Goal: Task Accomplishment & Management: Complete application form

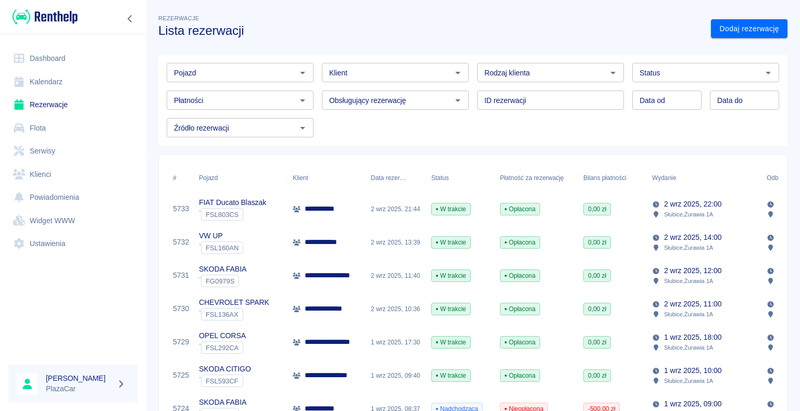
click at [66, 55] on link "Dashboard" at bounding box center [73, 58] width 130 height 23
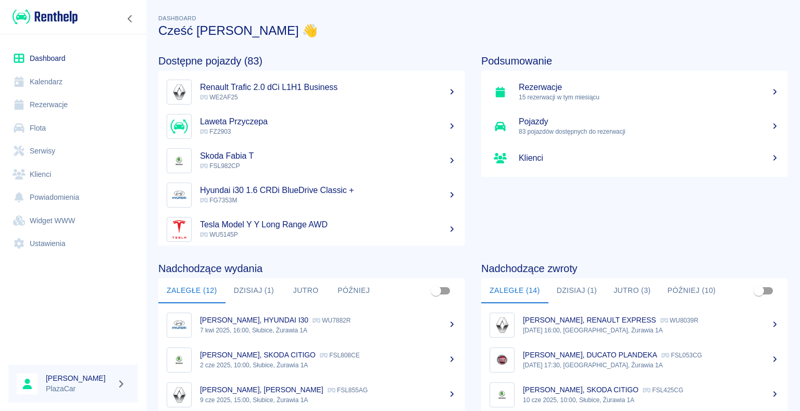
click at [570, 288] on button "Dzisiaj (1)" at bounding box center [576, 291] width 57 height 25
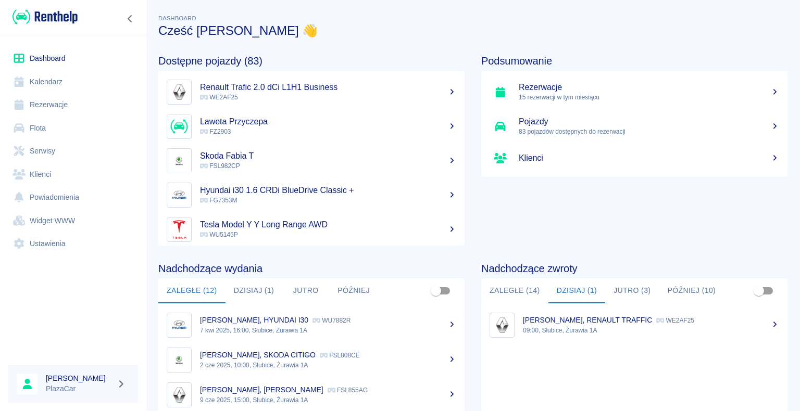
click at [577, 325] on div "Marcin Osipa, RENAULT TRAFFIC WE2AF25" at bounding box center [651, 320] width 256 height 11
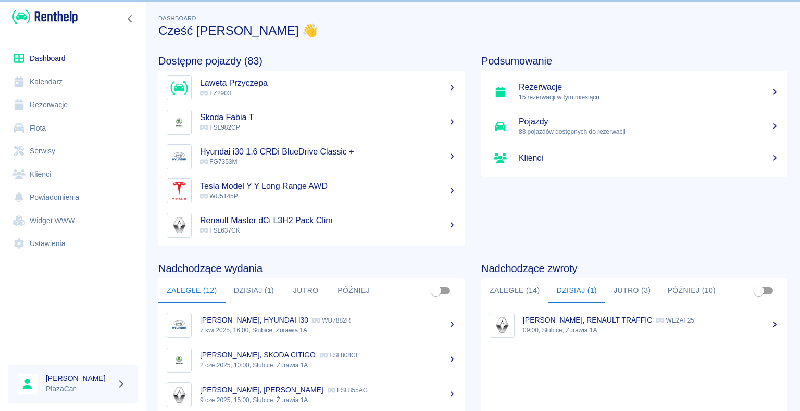
scroll to position [52, 0]
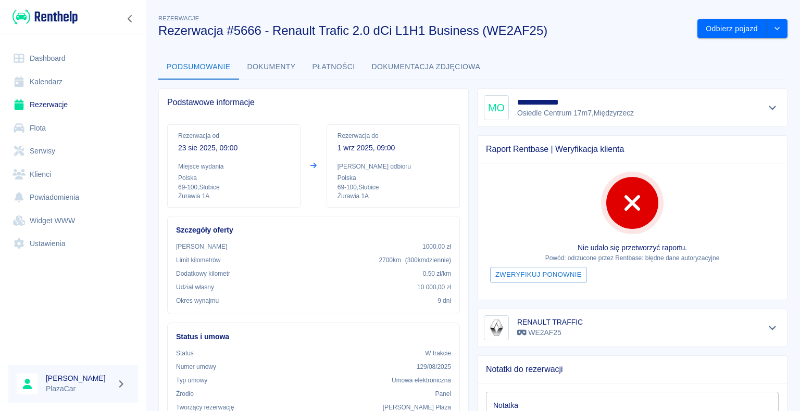
click at [48, 105] on link "Rezerwacje" at bounding box center [73, 104] width 130 height 23
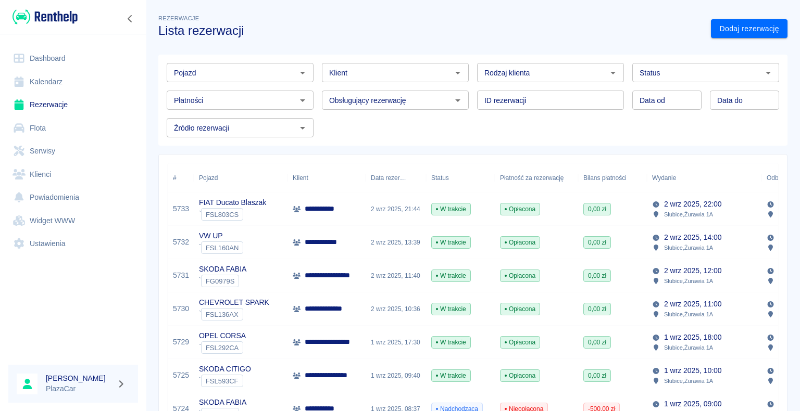
click at [367, 209] on div "2 wrz 2025, 21:44" at bounding box center [395, 209] width 60 height 33
click at [57, 59] on link "Dashboard" at bounding box center [73, 58] width 130 height 23
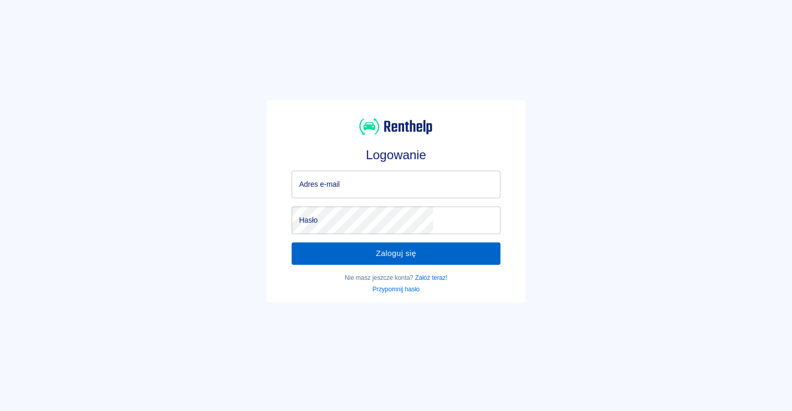
type input "[EMAIL_ADDRESS][DOMAIN_NAME]"
click at [387, 253] on button "Zaloguj się" at bounding box center [396, 254] width 208 height 22
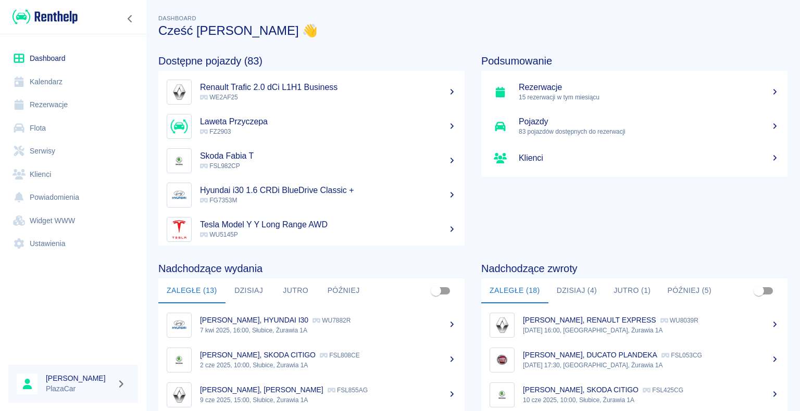
click at [573, 288] on button "Dzisiaj (4)" at bounding box center [576, 291] width 57 height 25
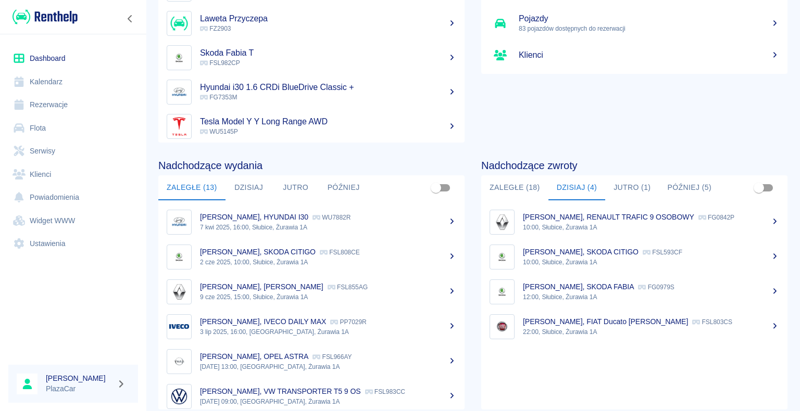
scroll to position [104, 0]
click at [591, 217] on p "[PERSON_NAME], RENAULT TRAFIC 9 OSOBOWY" at bounding box center [608, 216] width 171 height 8
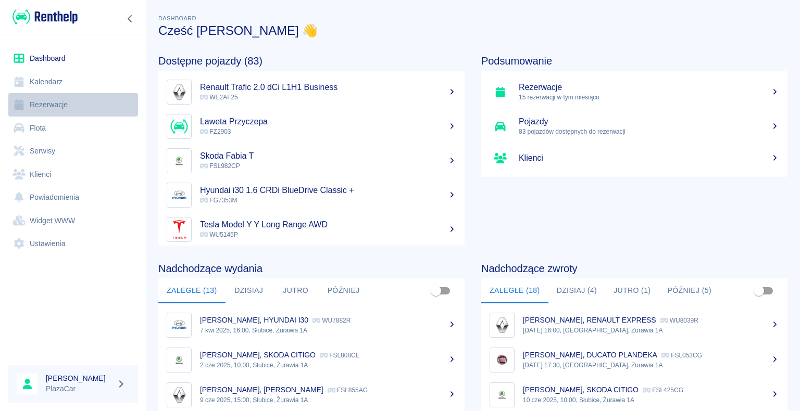
click at [54, 108] on link "Rezerwacje" at bounding box center [73, 104] width 130 height 23
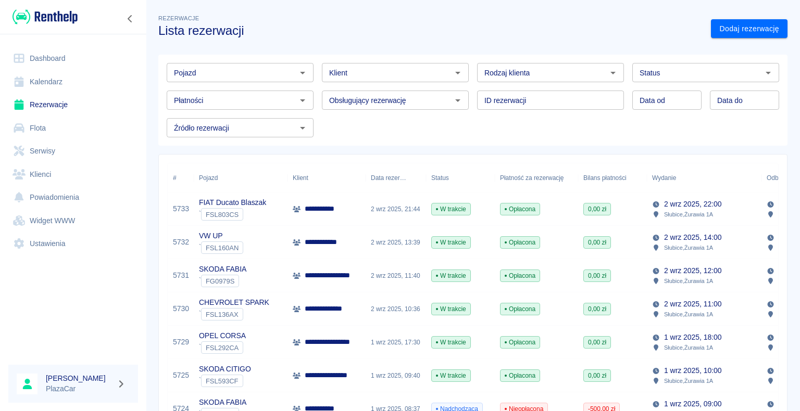
click at [343, 244] on p "**********" at bounding box center [329, 242] width 48 height 11
drag, startPoint x: 219, startPoint y: 82, endPoint x: 231, endPoint y: 81, distance: 11.5
click at [225, 82] on div "Płatności Płatności" at bounding box center [235, 96] width 155 height 28
click at [607, 73] on icon "Otwórz" at bounding box center [613, 73] width 12 height 12
click at [578, 95] on li "Osoba prywatna" at bounding box center [545, 94] width 145 height 17
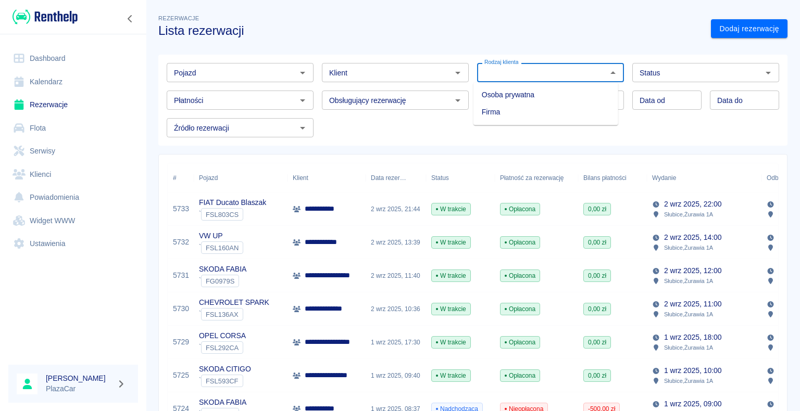
type input "Osoba prywatna"
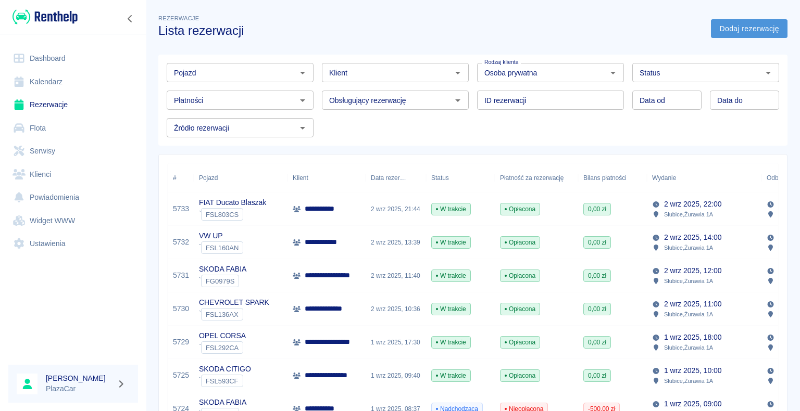
click at [717, 25] on link "Dodaj rezerwację" at bounding box center [749, 28] width 77 height 19
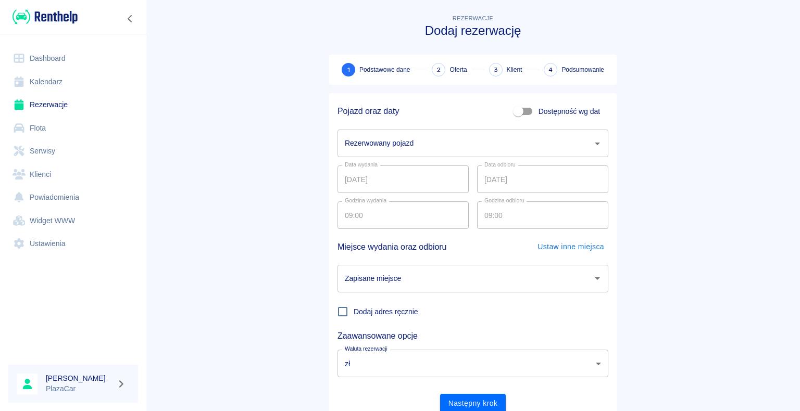
click at [595, 141] on icon "Otwórz" at bounding box center [597, 143] width 12 height 12
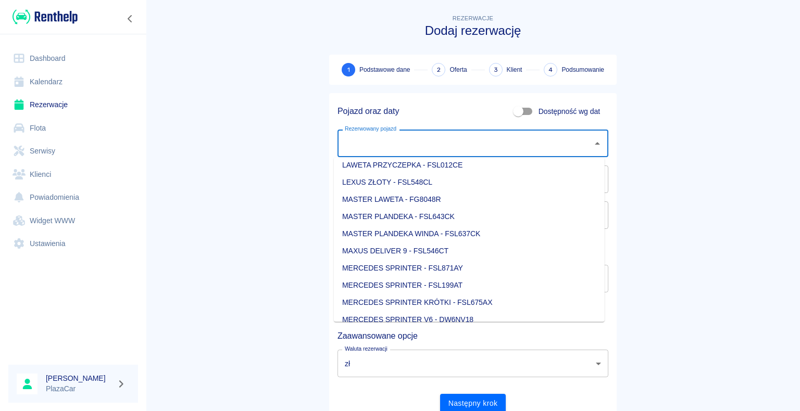
scroll to position [521, 0]
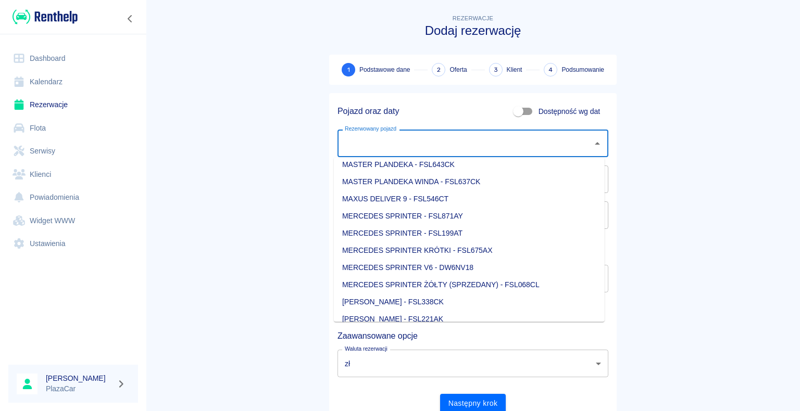
click at [509, 268] on li "MERCEDES SPRINTER V6 - DW6NV18" at bounding box center [469, 267] width 271 height 17
type input "MERCEDES SPRINTER V6 - DW6NV18"
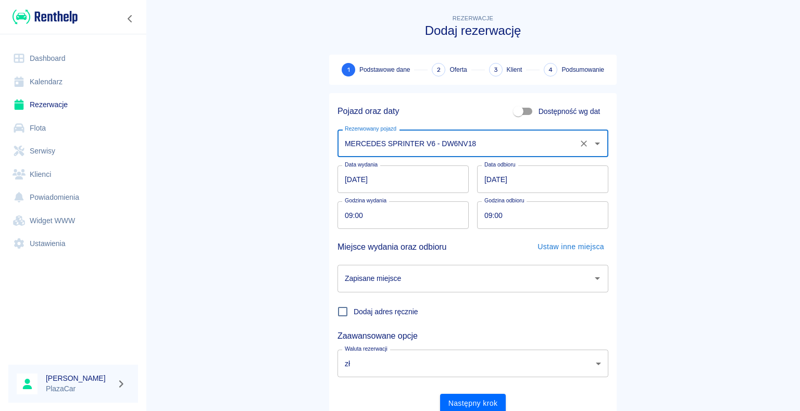
click at [486, 178] on input "[DATE]" at bounding box center [542, 180] width 131 height 28
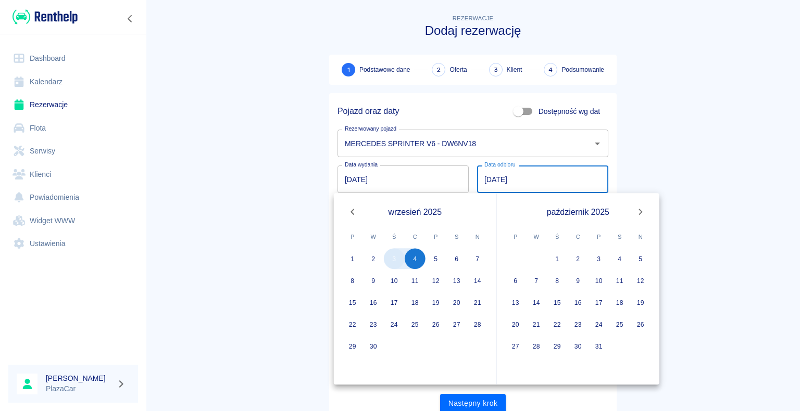
click at [398, 258] on button "3" at bounding box center [394, 258] width 21 height 21
click at [397, 259] on button "3" at bounding box center [394, 258] width 21 height 21
type input "[DATE]"
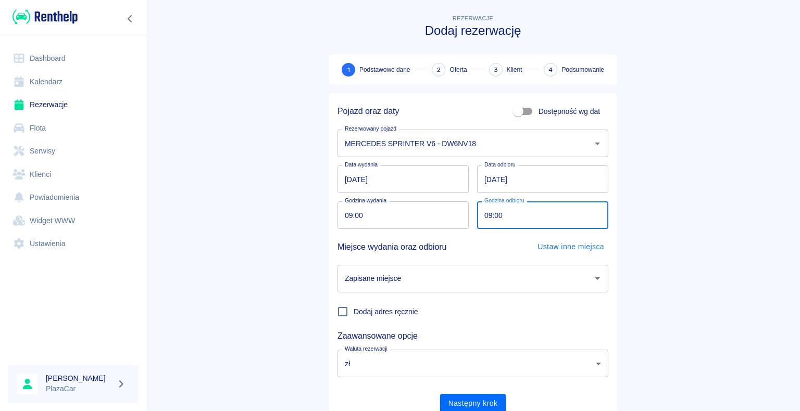
click at [487, 212] on input "09:00" at bounding box center [539, 215] width 124 height 28
type input "13:00"
click at [281, 250] on main "Rezerwacje Dodaj rezerwację 1 Podstawowe dane 2 Oferta 3 Klient 4 Podsumowanie …" at bounding box center [473, 216] width 654 height 409
click at [595, 279] on icon "Otwórz" at bounding box center [597, 278] width 5 height 3
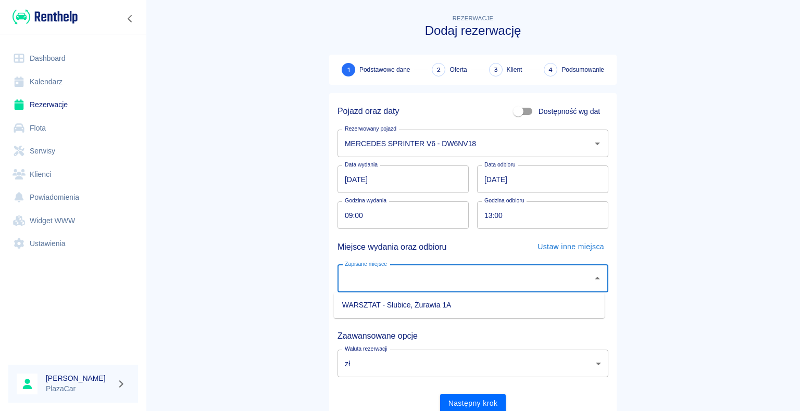
click at [549, 304] on li "WARSZTAT - Słubice, Żurawia 1A" at bounding box center [469, 305] width 271 height 17
type input "WARSZTAT - Słubice, Żurawia 1A"
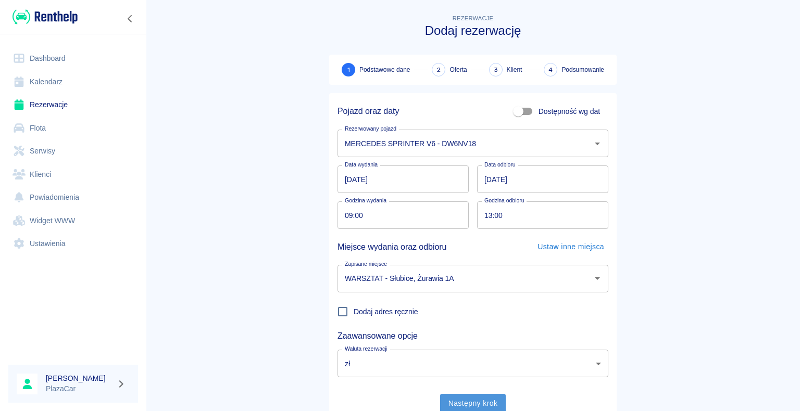
click at [469, 401] on button "Następny krok" at bounding box center [473, 403] width 66 height 19
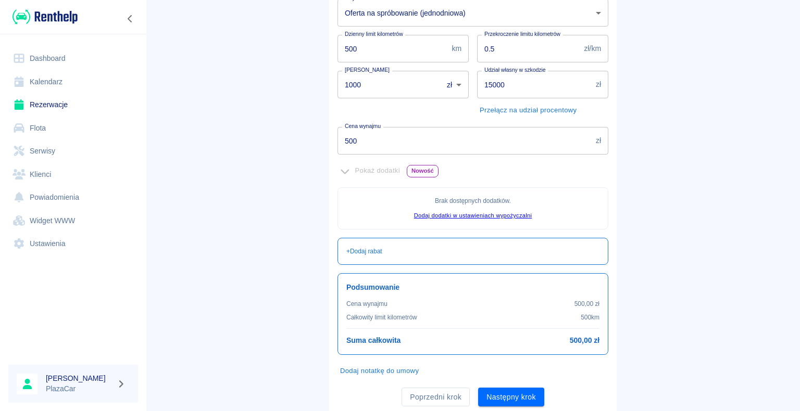
scroll to position [0, 0]
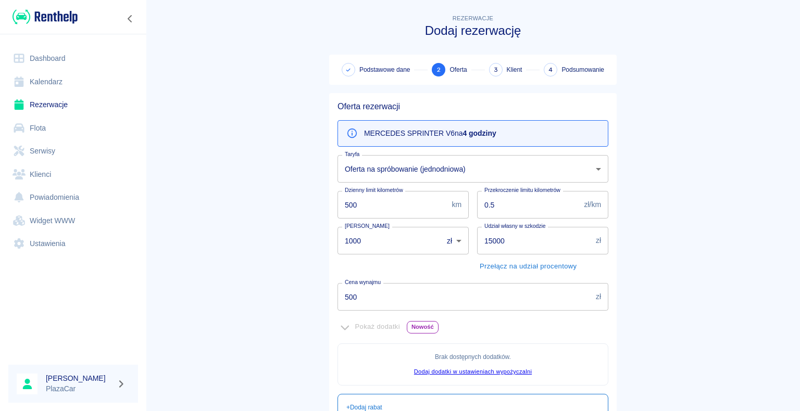
click at [358, 238] on input "1000" at bounding box center [386, 241] width 98 height 28
type input "1"
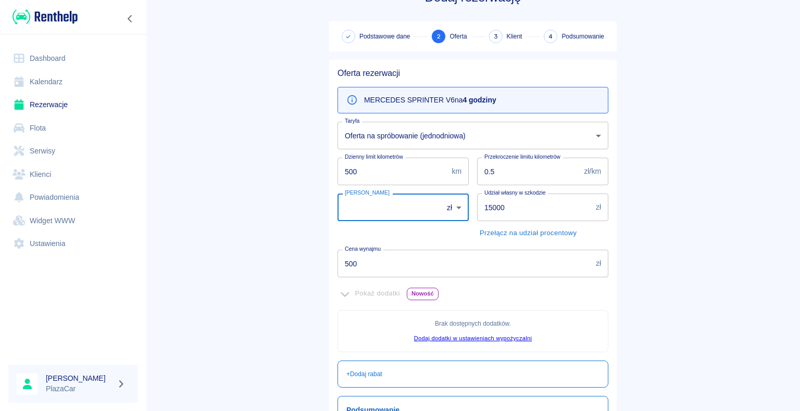
scroll to position [33, 0]
click at [352, 261] on input "500" at bounding box center [464, 264] width 254 height 28
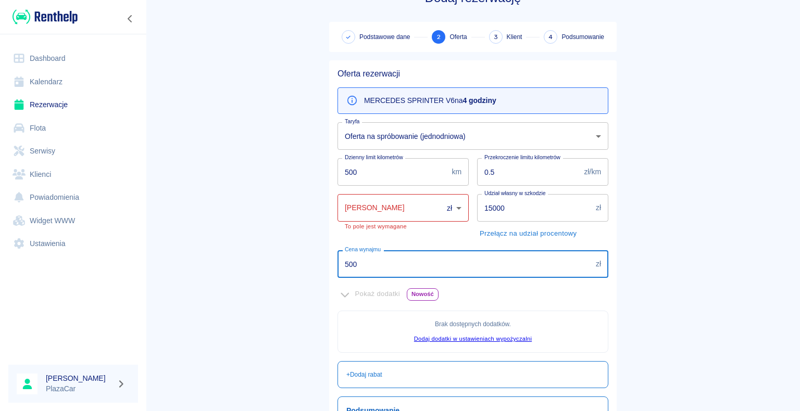
click at [351, 208] on input "[PERSON_NAME]" at bounding box center [386, 208] width 98 height 28
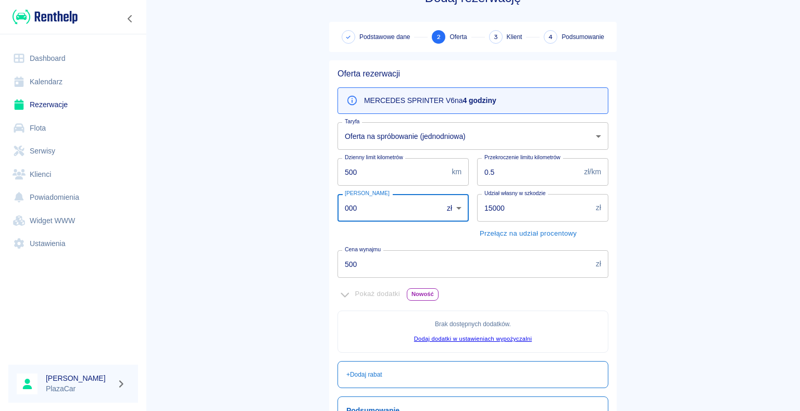
type input "000"
click at [354, 263] on input "500" at bounding box center [464, 264] width 254 height 28
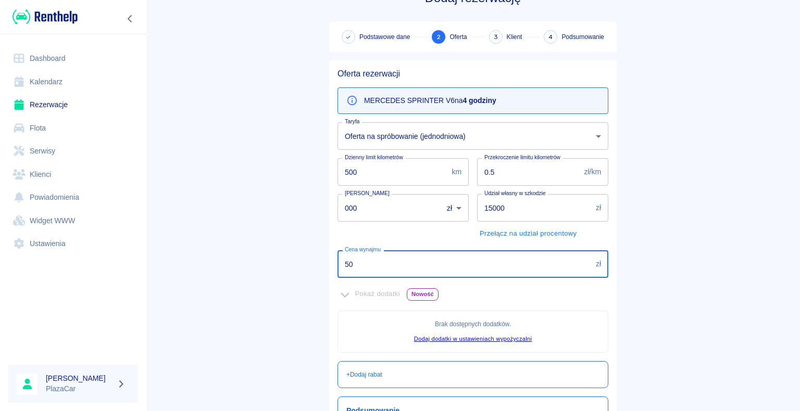
type input "5"
type input "350"
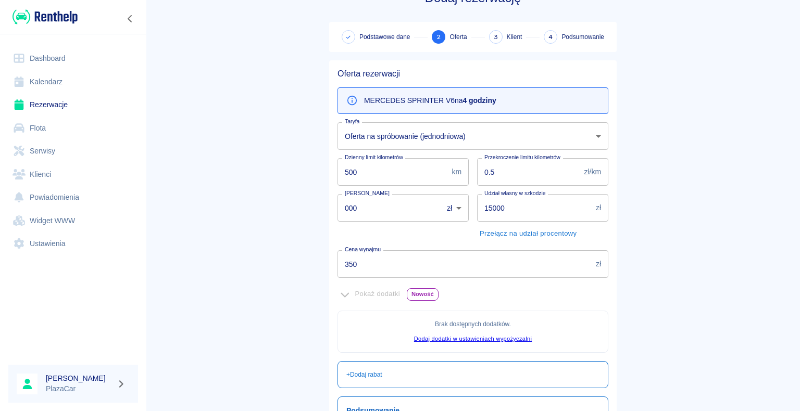
click at [280, 253] on main "Rezerwacje Dodaj rezerwację Podstawowe dane 2 Oferta 3 Klient 4 Podsumowanie Of…" at bounding box center [473, 259] width 654 height 559
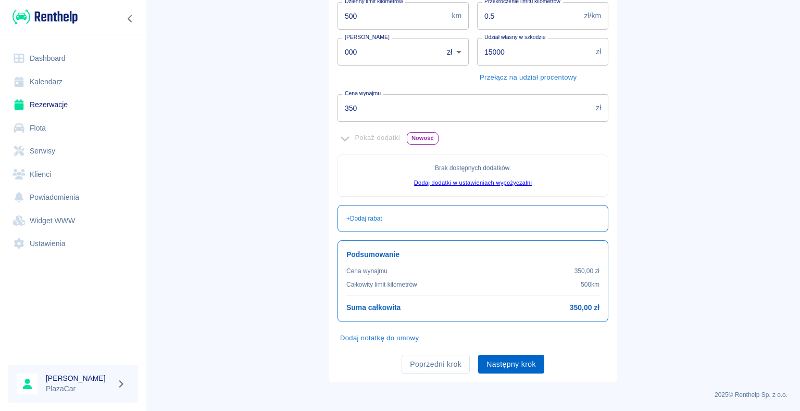
click at [501, 361] on button "Następny krok" at bounding box center [511, 364] width 66 height 19
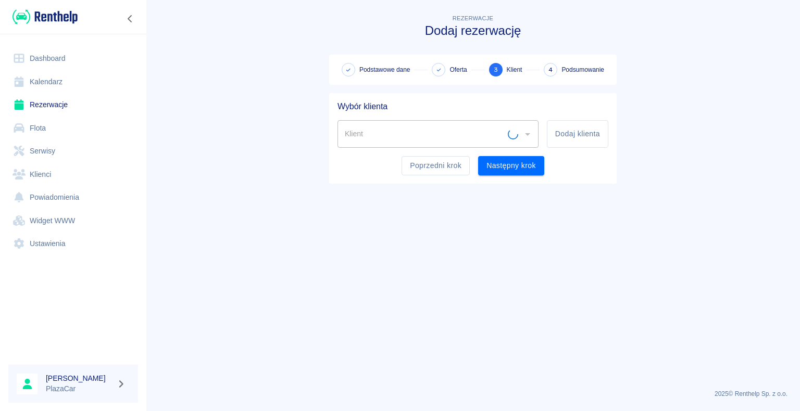
scroll to position [0, 0]
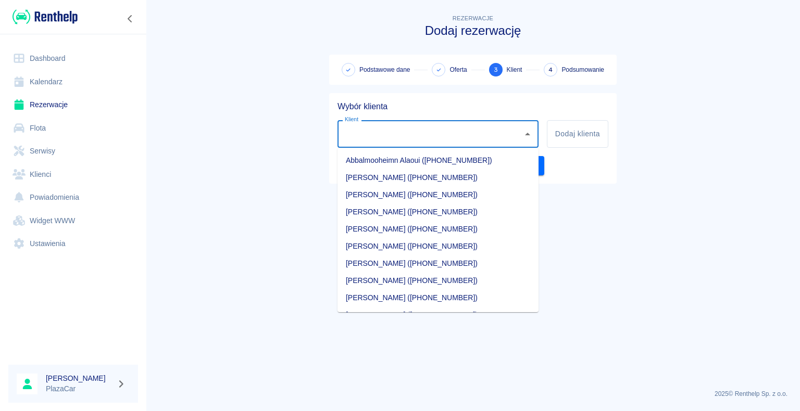
click at [369, 133] on input "Klient" at bounding box center [430, 134] width 176 height 18
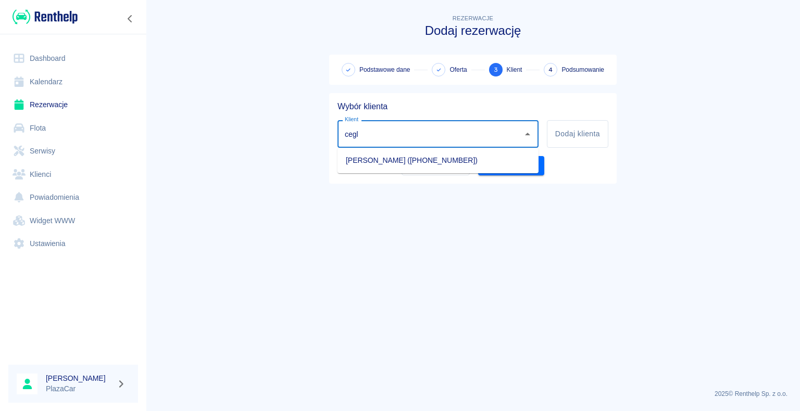
click at [403, 158] on li "[PERSON_NAME] ([PHONE_NUMBER])" at bounding box center [437, 160] width 201 height 17
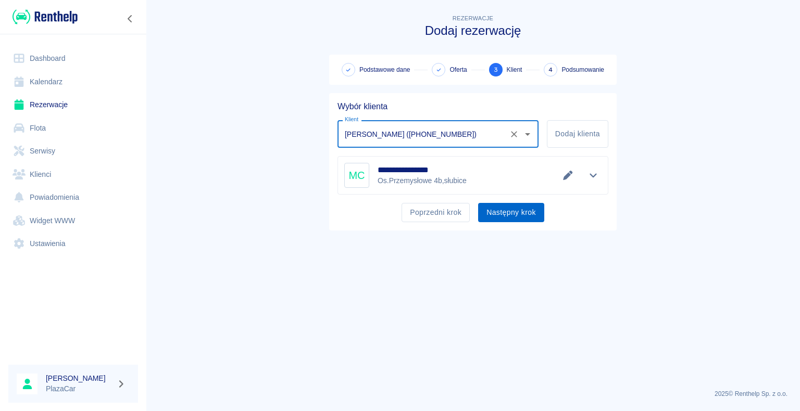
type input "[PERSON_NAME] ([PHONE_NUMBER])"
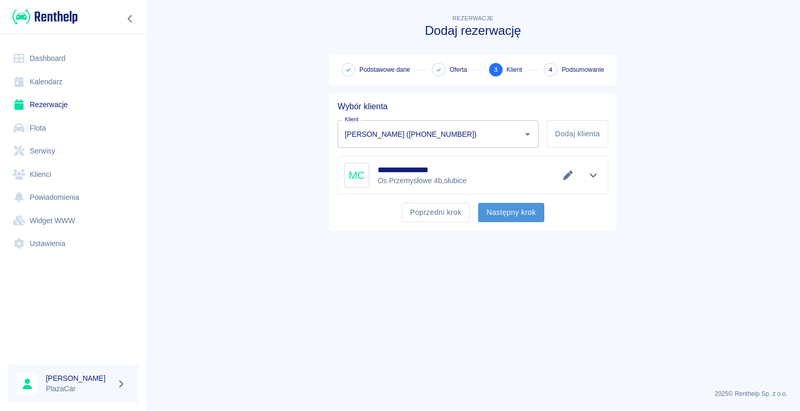
click at [507, 211] on button "Następny krok" at bounding box center [511, 212] width 66 height 19
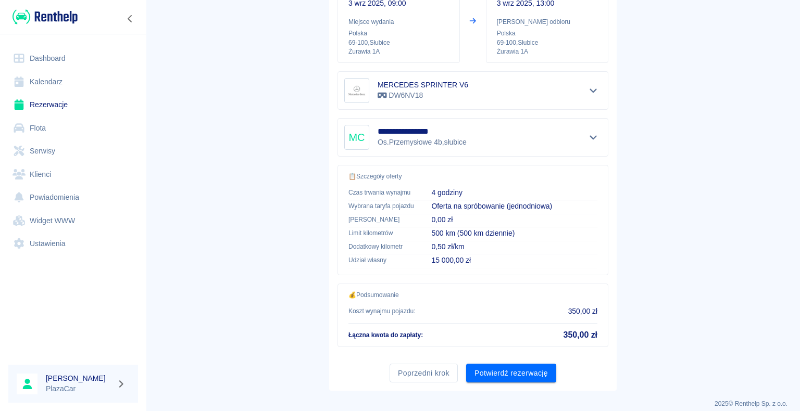
scroll to position [148, 0]
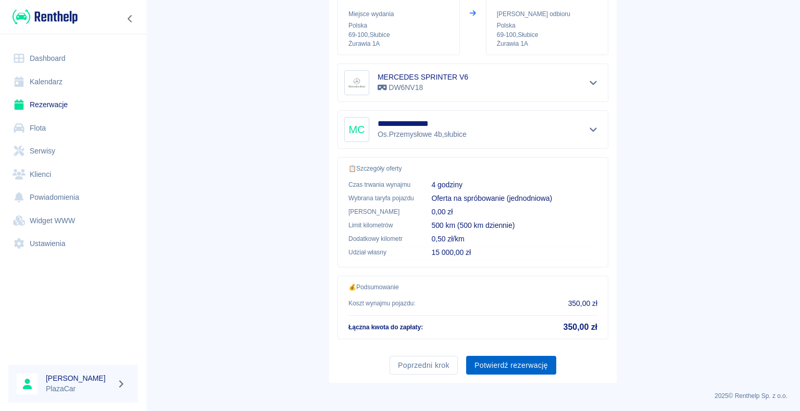
click at [502, 361] on button "Potwierdź rezerwację" at bounding box center [511, 365] width 90 height 19
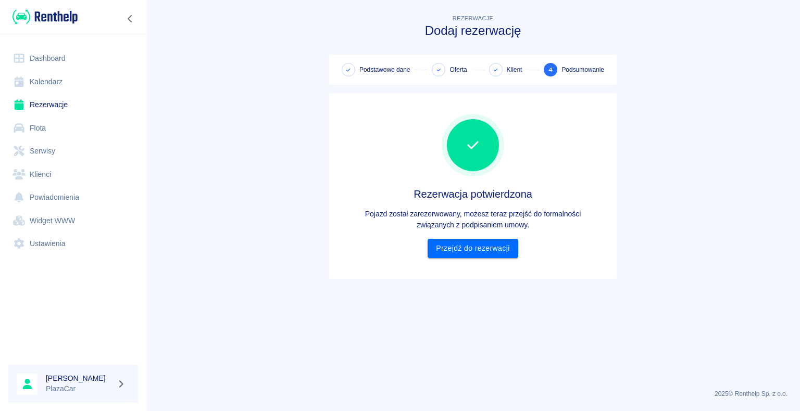
scroll to position [0, 0]
click at [469, 245] on link "Przejdź do rezerwacji" at bounding box center [472, 248] width 90 height 19
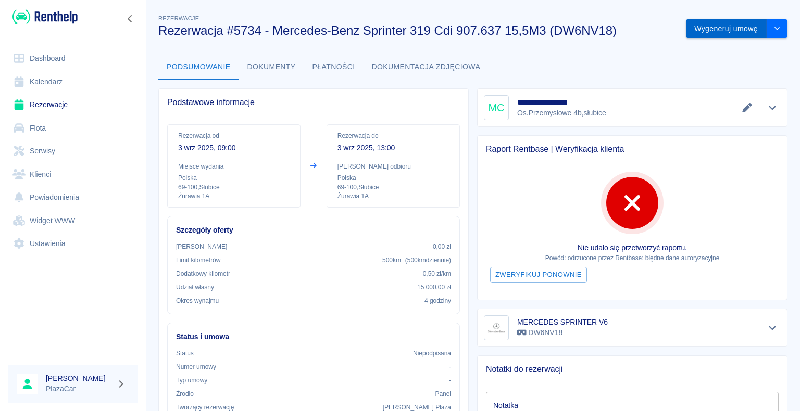
click at [710, 28] on button "Wygeneruj umowę" at bounding box center [726, 28] width 81 height 19
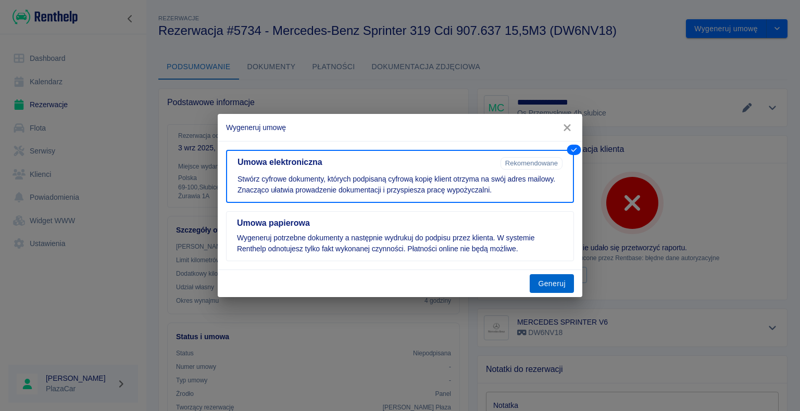
click at [552, 287] on button "Generuj" at bounding box center [551, 283] width 44 height 19
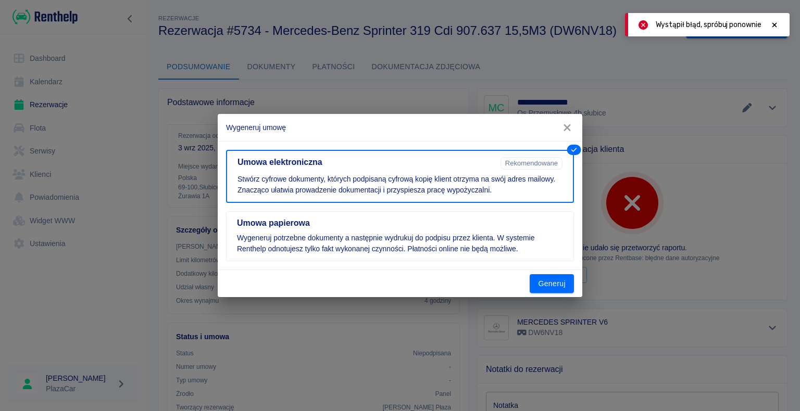
click at [569, 128] on icon "button" at bounding box center [567, 127] width 14 height 11
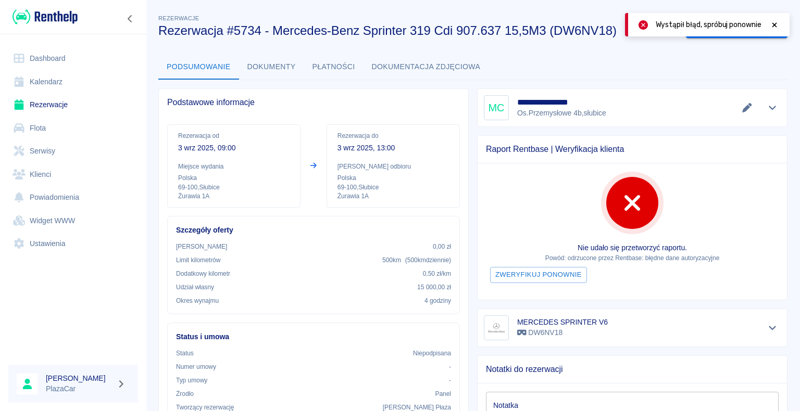
click at [774, 24] on icon at bounding box center [774, 24] width 5 height 5
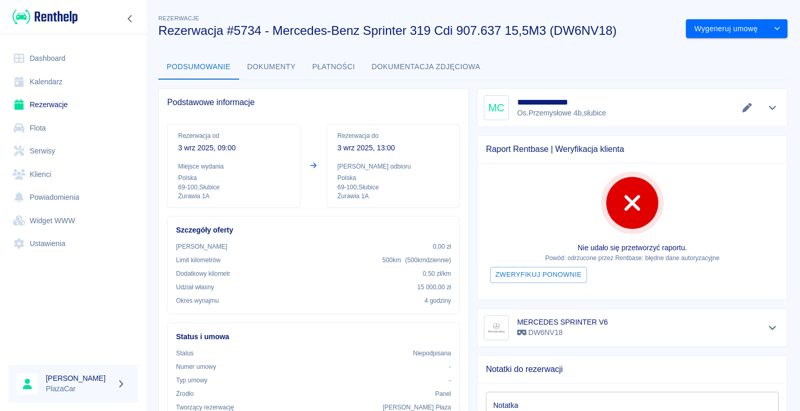
click at [59, 105] on link "Rezerwacje" at bounding box center [73, 104] width 130 height 23
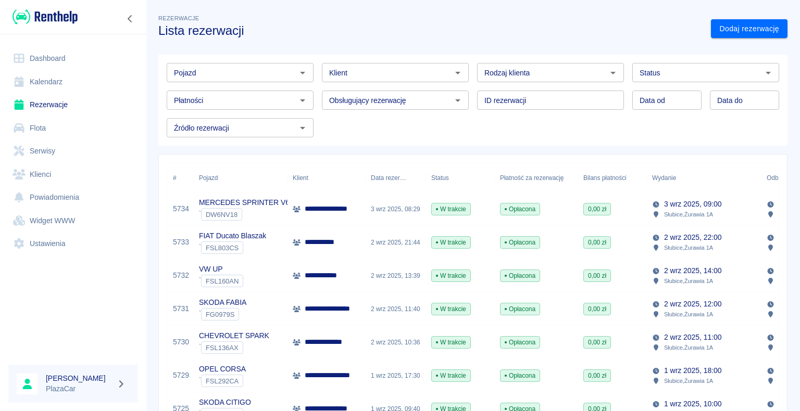
click at [333, 211] on p "**********" at bounding box center [333, 209] width 56 height 11
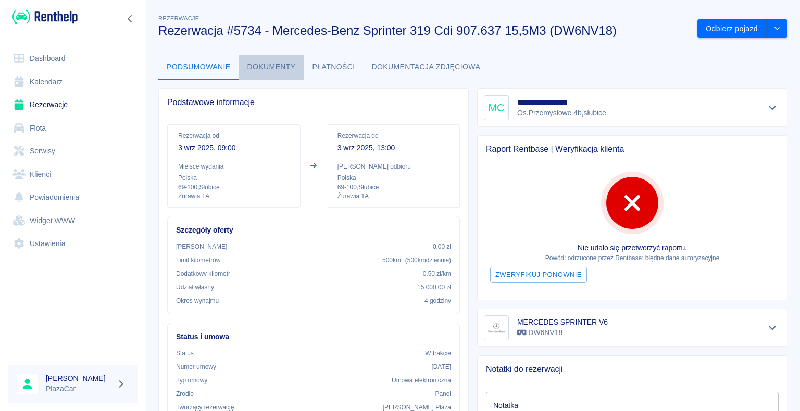
click at [267, 66] on button "Dokumenty" at bounding box center [271, 67] width 65 height 25
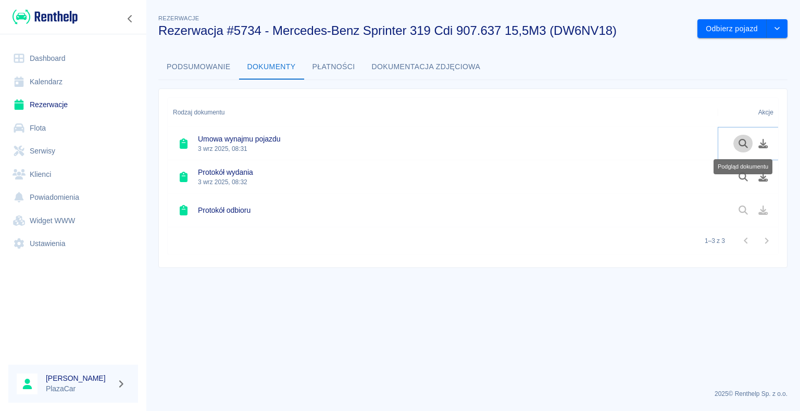
click at [741, 143] on icon "Podgląd dokumentu" at bounding box center [743, 143] width 12 height 9
click at [742, 141] on icon "Podgląd dokumentu" at bounding box center [743, 143] width 12 height 9
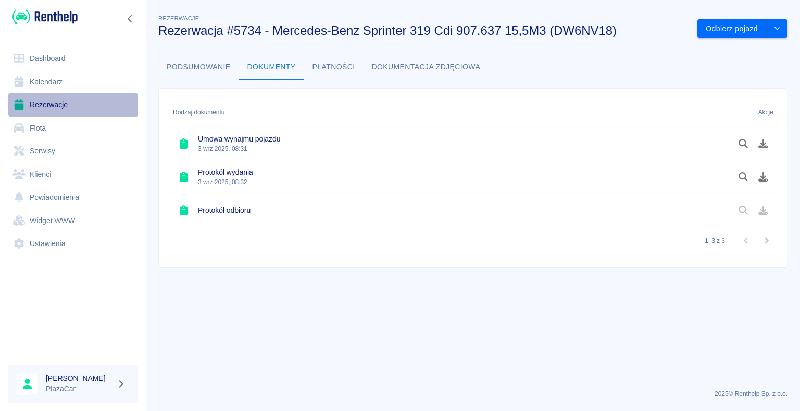
click at [50, 105] on link "Rezerwacje" at bounding box center [73, 104] width 130 height 23
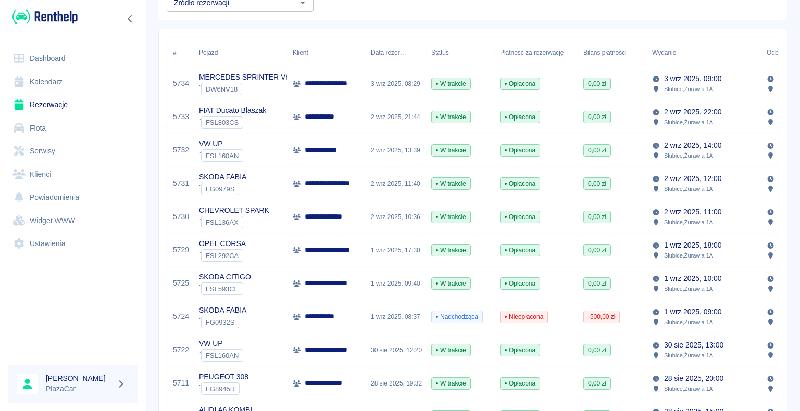
scroll to position [104, 0]
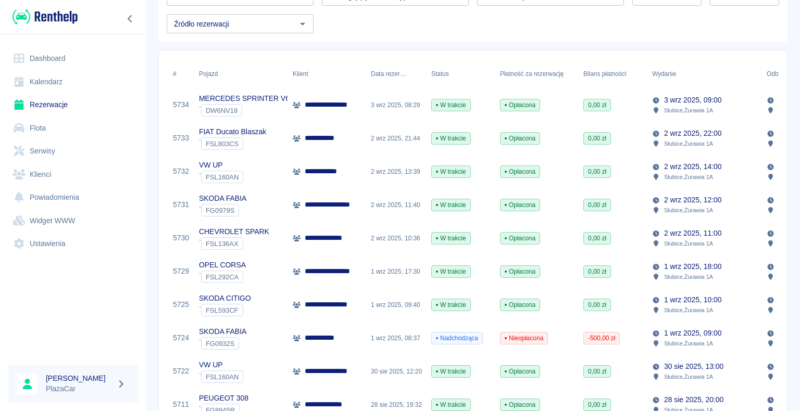
click at [273, 139] on div "FIAT Ducato Blaszak ` FSL803CS" at bounding box center [241, 138] width 94 height 33
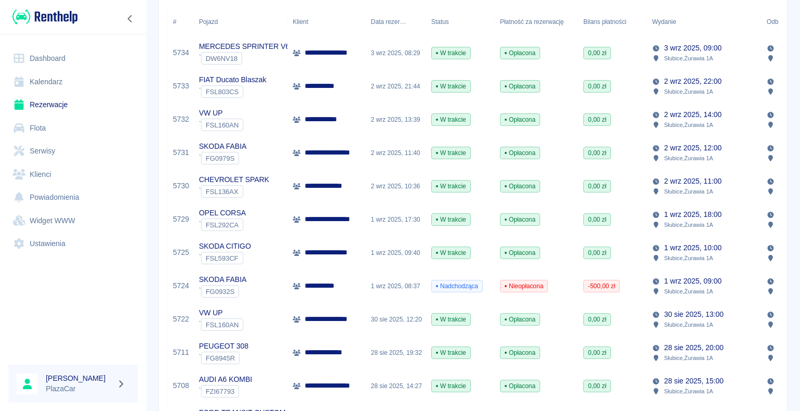
scroll to position [208, 0]
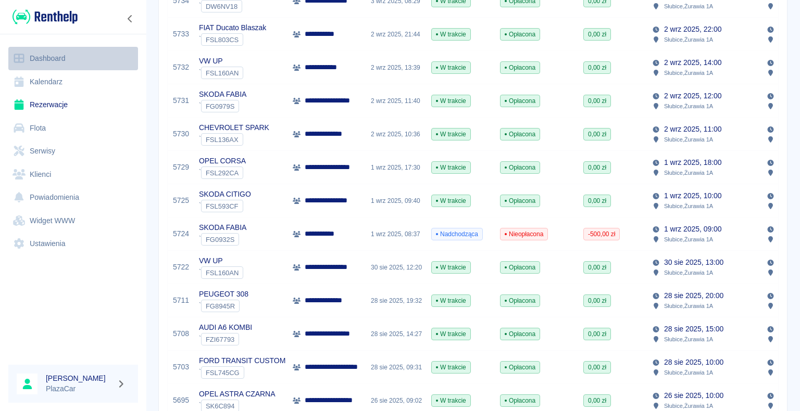
click at [75, 57] on link "Dashboard" at bounding box center [73, 58] width 130 height 23
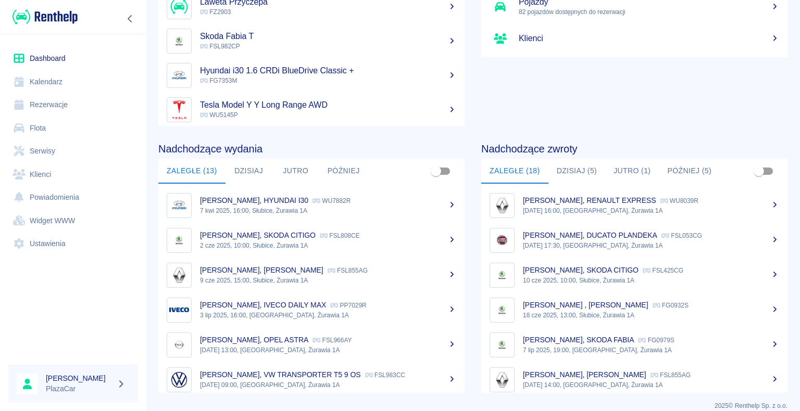
scroll to position [131, 0]
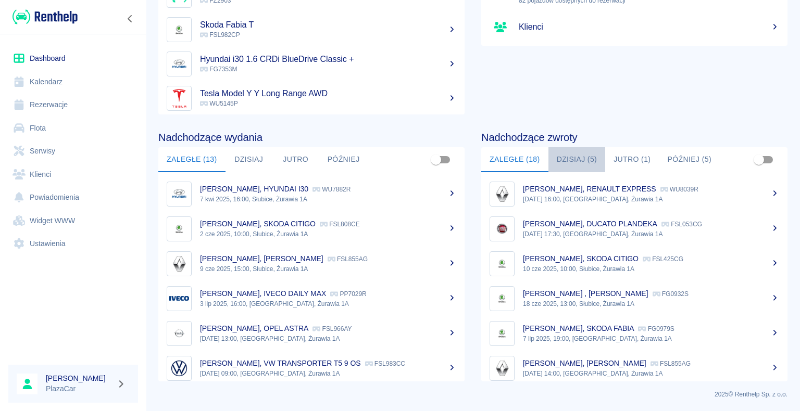
click at [569, 159] on button "Dzisiaj (5)" at bounding box center [576, 159] width 57 height 25
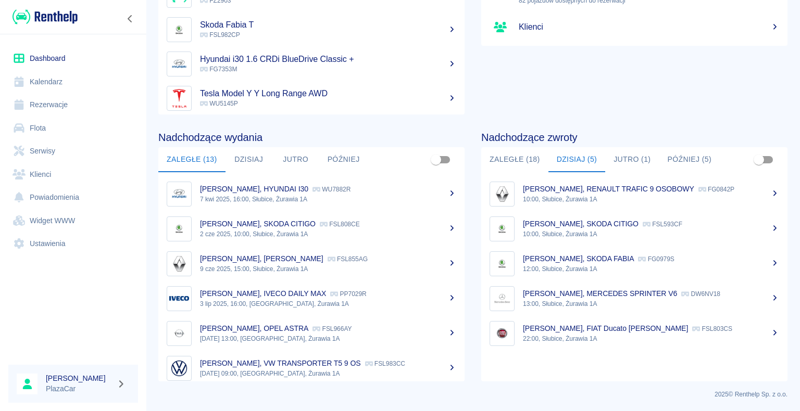
click at [613, 194] on div "[PERSON_NAME], RENAULT TRAFIC 9 OSOBOWY FG0842P" at bounding box center [651, 189] width 256 height 11
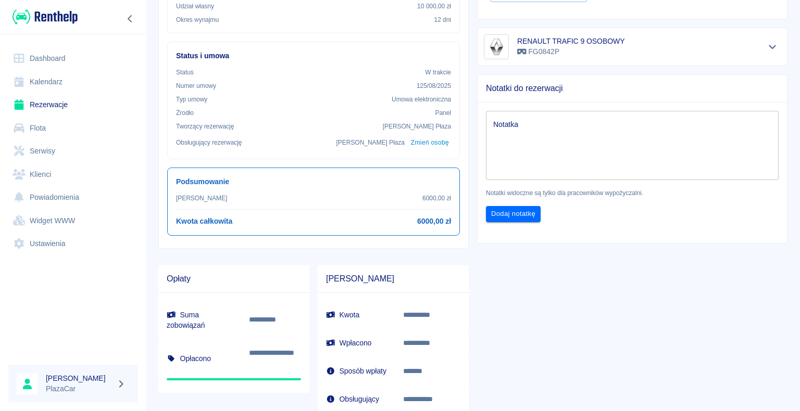
scroll to position [312, 0]
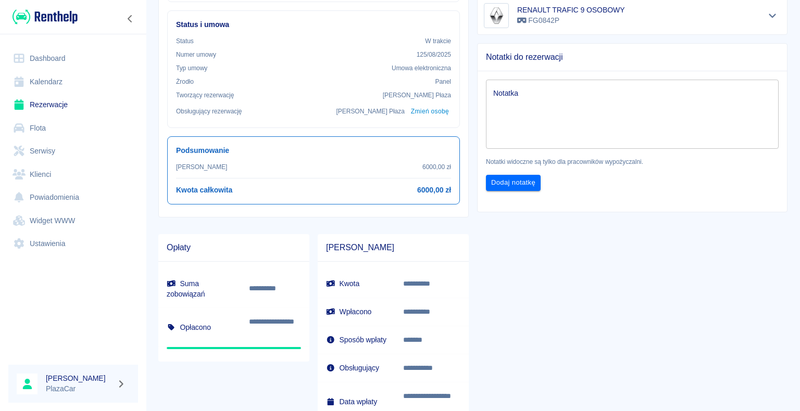
click at [53, 103] on link "Rezerwacje" at bounding box center [73, 104] width 130 height 23
